Goal: Use online tool/utility: Utilize a website feature to perform a specific function

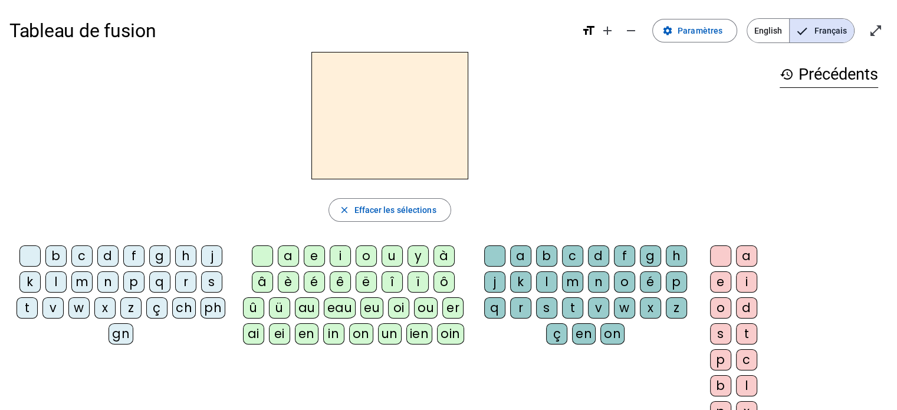
click at [60, 256] on div "b" at bounding box center [55, 255] width 21 height 21
click at [311, 257] on div "e" at bounding box center [314, 255] width 21 height 21
click at [289, 259] on div "a" at bounding box center [288, 255] width 21 height 21
click at [340, 257] on div "i" at bounding box center [340, 255] width 21 height 21
click at [361, 257] on div "o" at bounding box center [366, 255] width 21 height 21
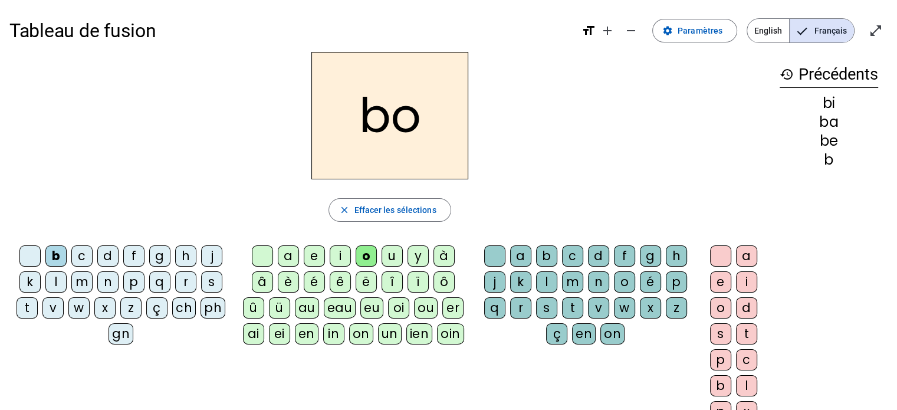
click at [389, 257] on div "u" at bounding box center [392, 255] width 21 height 21
click at [419, 257] on div "y" at bounding box center [417, 255] width 21 height 21
click at [284, 280] on div "è" at bounding box center [288, 281] width 21 height 21
click at [314, 279] on div "é" at bounding box center [314, 281] width 21 height 21
click at [336, 280] on div "ê" at bounding box center [340, 281] width 21 height 21
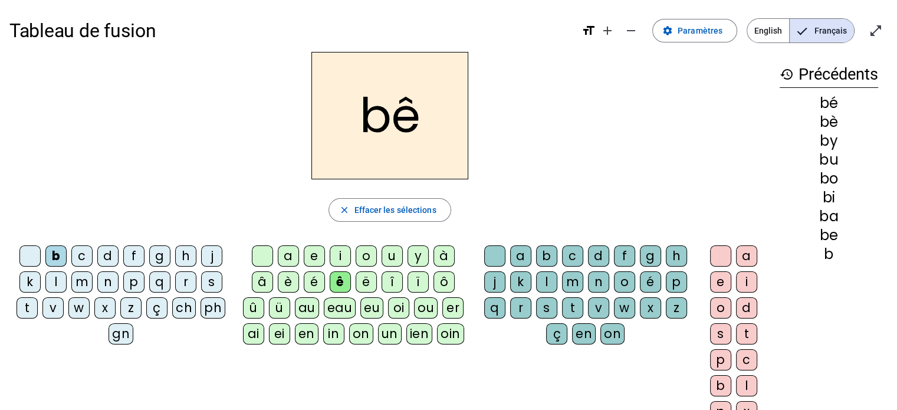
click at [363, 284] on div "ë" at bounding box center [366, 281] width 21 height 21
click at [107, 258] on div "d" at bounding box center [107, 255] width 21 height 21
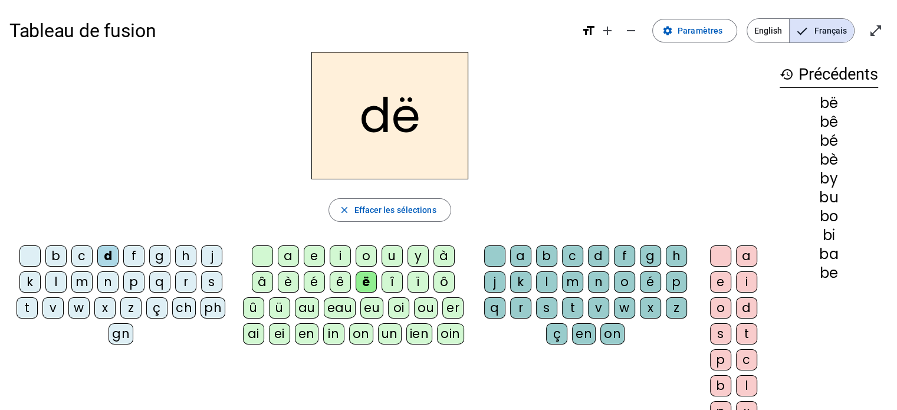
click at [285, 255] on div "a" at bounding box center [288, 255] width 21 height 21
click at [317, 259] on div "e" at bounding box center [314, 255] width 21 height 21
click at [344, 256] on div "i" at bounding box center [340, 255] width 21 height 21
click at [361, 257] on div "o" at bounding box center [366, 255] width 21 height 21
click at [387, 256] on div "u" at bounding box center [392, 255] width 21 height 21
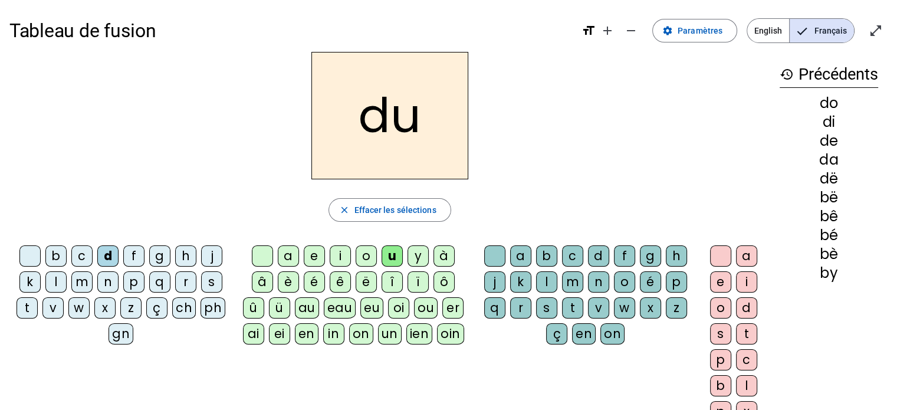
click at [415, 252] on div "y" at bounding box center [417, 255] width 21 height 21
click at [286, 278] on div "è" at bounding box center [288, 281] width 21 height 21
click at [311, 278] on div "é" at bounding box center [314, 281] width 21 height 21
click at [336, 284] on div "ê" at bounding box center [340, 281] width 21 height 21
click at [363, 280] on div "ë" at bounding box center [366, 281] width 21 height 21
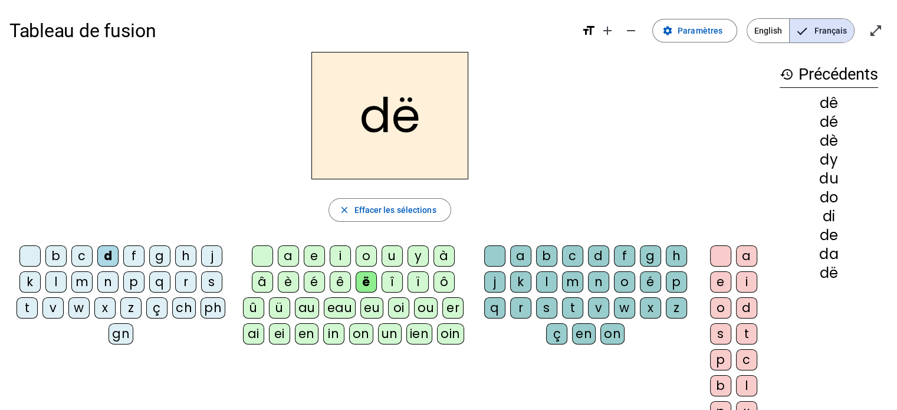
click at [285, 252] on div "a" at bounding box center [288, 255] width 21 height 21
click at [543, 281] on div "l" at bounding box center [546, 281] width 21 height 21
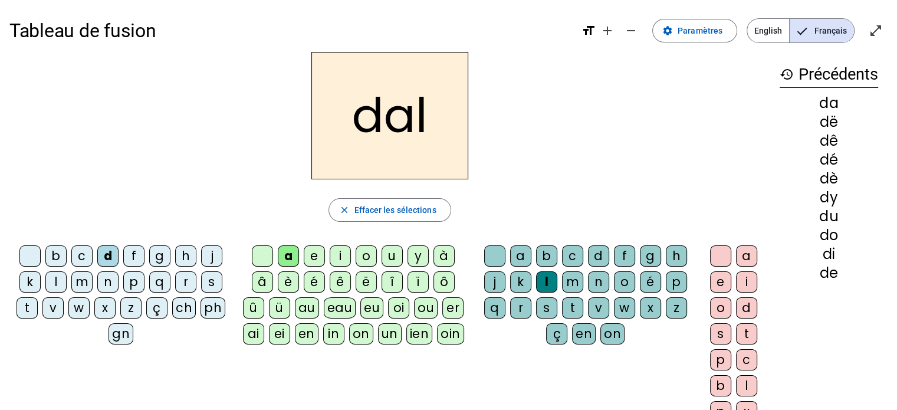
click at [495, 282] on div "j" at bounding box center [494, 281] width 21 height 21
click at [573, 258] on div "c" at bounding box center [572, 255] width 21 height 21
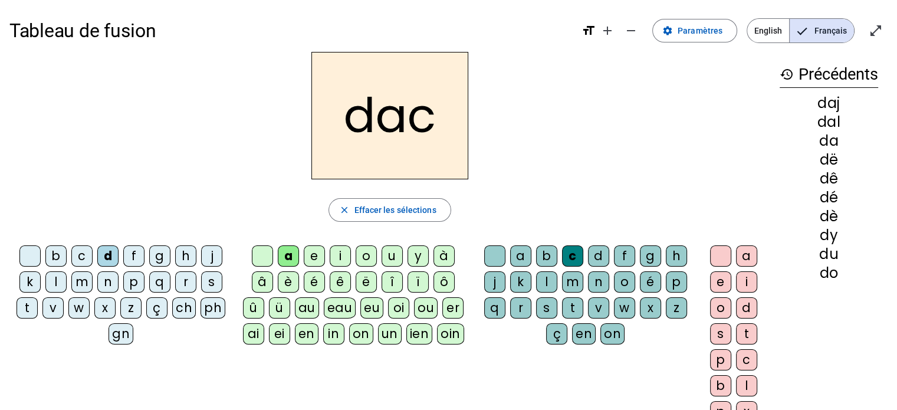
click at [676, 281] on div "p" at bounding box center [676, 281] width 21 height 21
click at [517, 306] on div "r" at bounding box center [520, 307] width 21 height 21
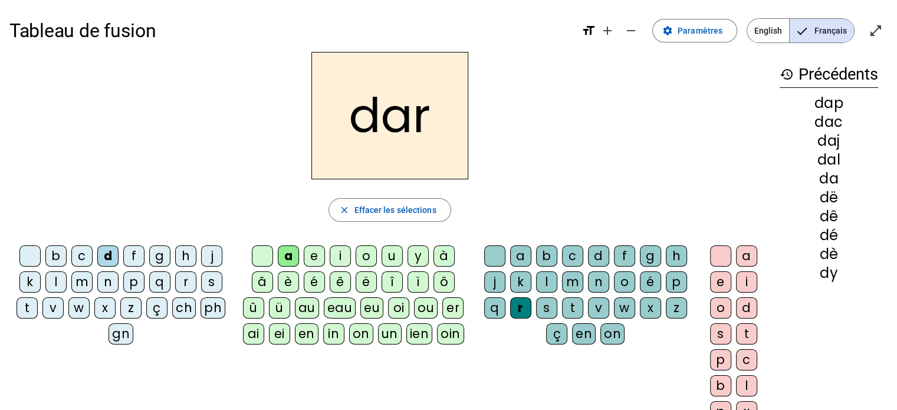
click at [544, 311] on div "s" at bounding box center [546, 307] width 21 height 21
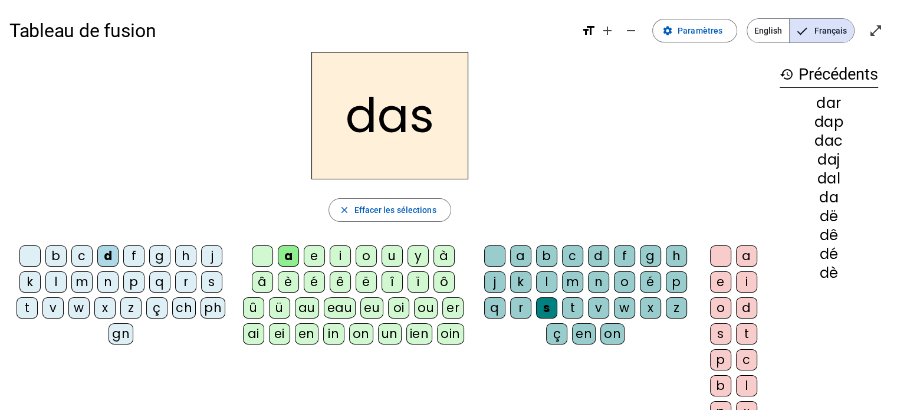
click at [570, 308] on div "t" at bounding box center [572, 307] width 21 height 21
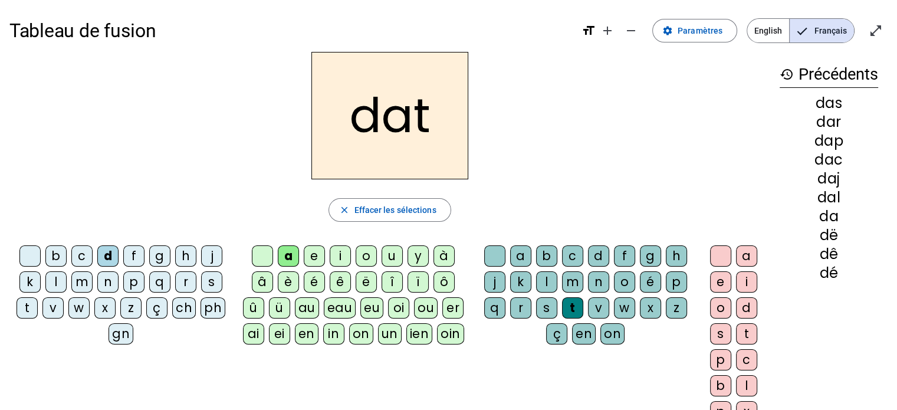
click at [717, 281] on div "e" at bounding box center [720, 281] width 21 height 21
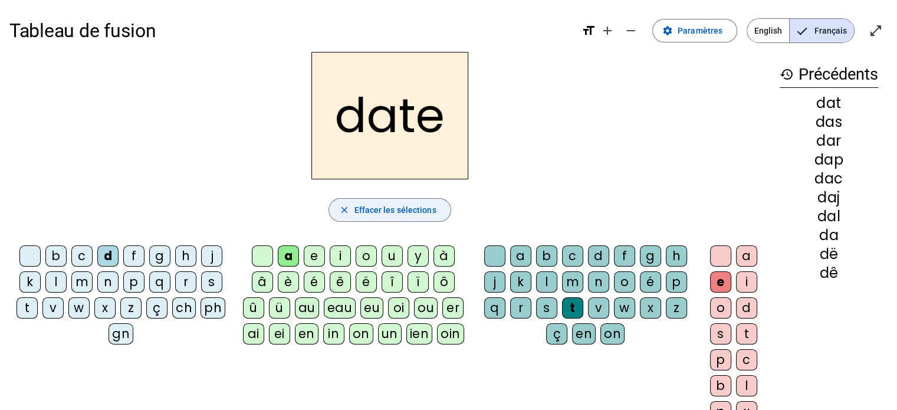
click at [347, 212] on mat-icon "close" at bounding box center [343, 210] width 11 height 11
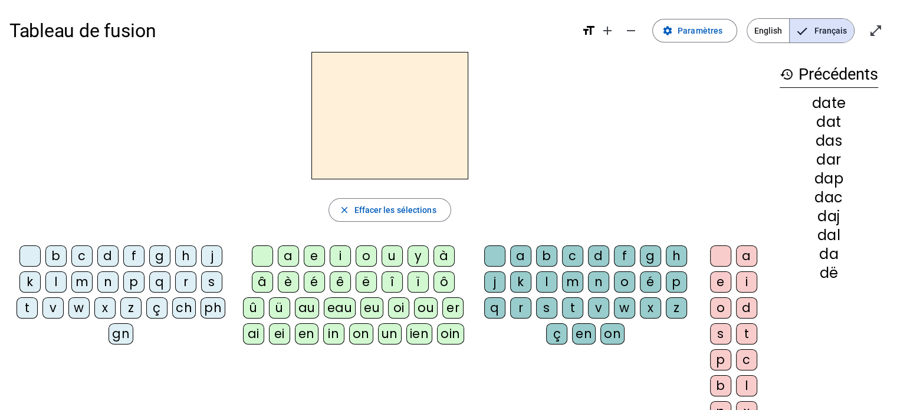
click at [57, 257] on div "b" at bounding box center [55, 255] width 21 height 21
click at [290, 257] on div "a" at bounding box center [288, 255] width 21 height 21
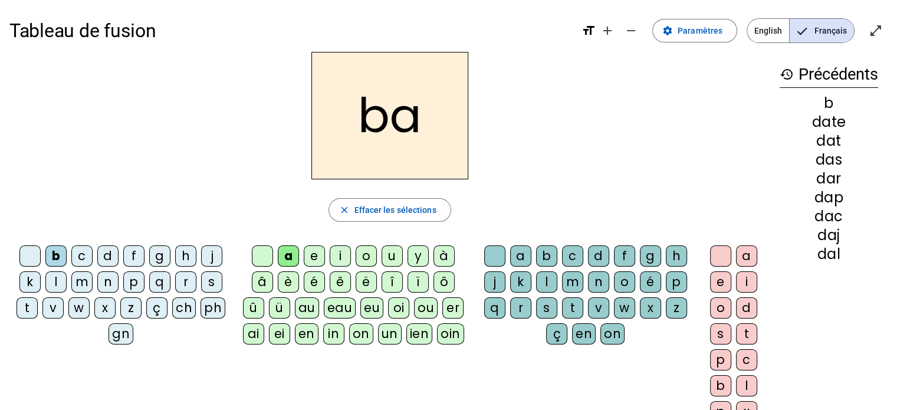
click at [543, 282] on div "l" at bounding box center [546, 281] width 21 height 21
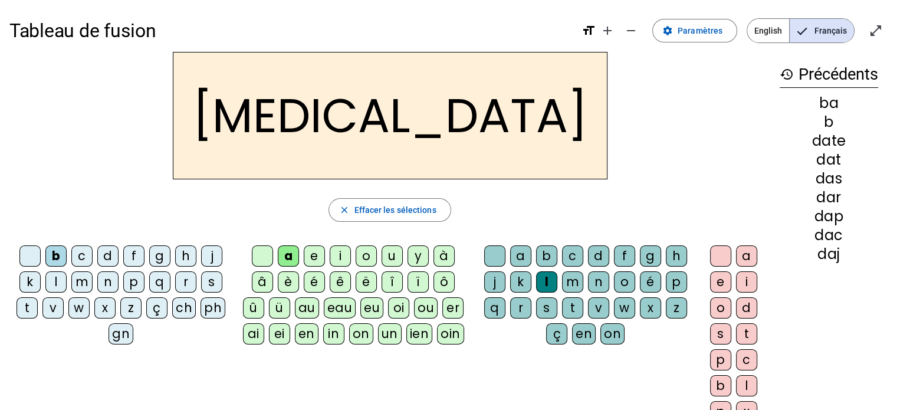
click at [593, 254] on div "d" at bounding box center [598, 255] width 21 height 21
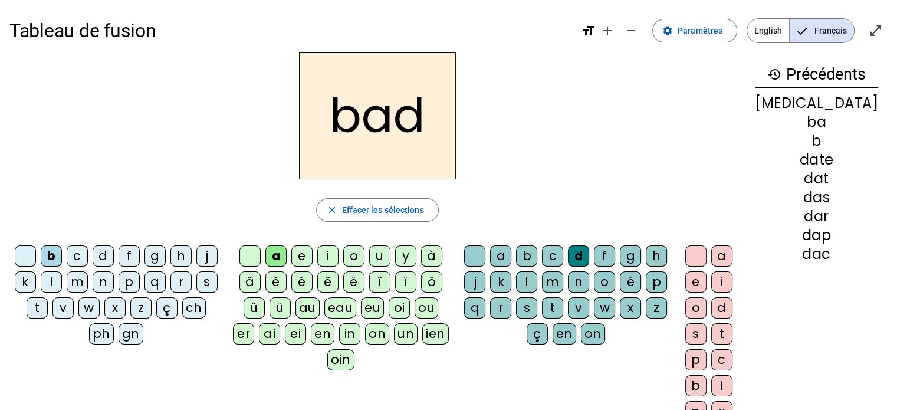
click at [615, 252] on div "f" at bounding box center [604, 255] width 21 height 21
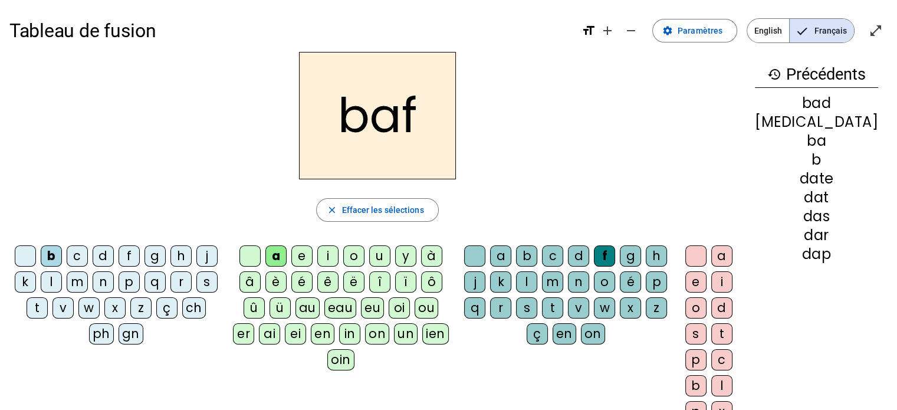
click at [641, 255] on div "g" at bounding box center [630, 255] width 21 height 21
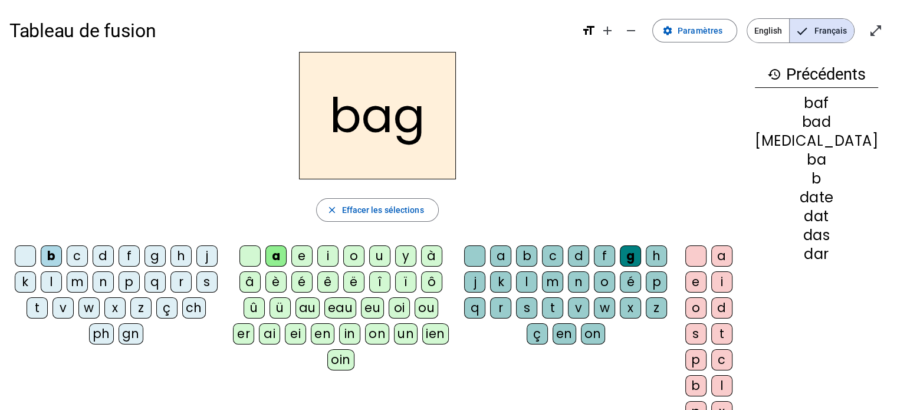
click at [667, 257] on div "h" at bounding box center [656, 255] width 21 height 21
